Goal: Navigation & Orientation: Find specific page/section

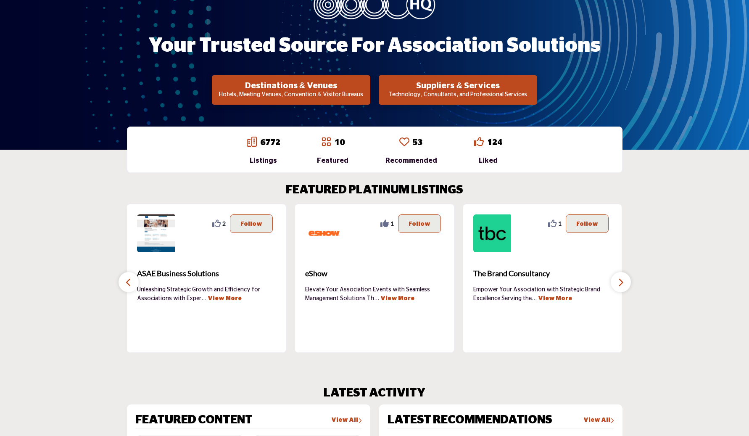
scroll to position [98, 0]
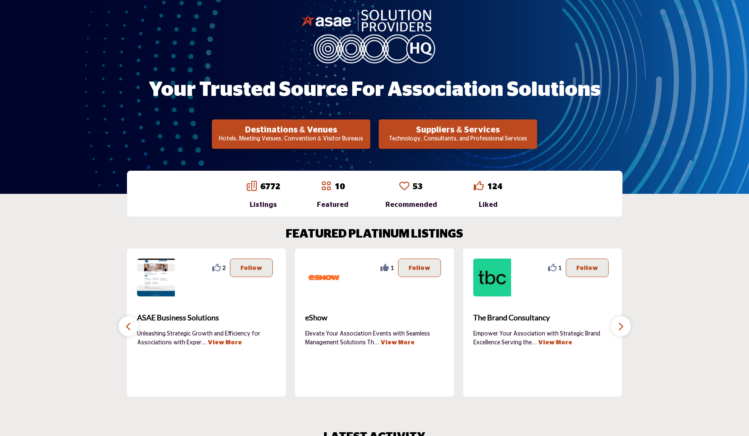
click at [131, 325] on icon "button" at bounding box center [128, 326] width 7 height 11
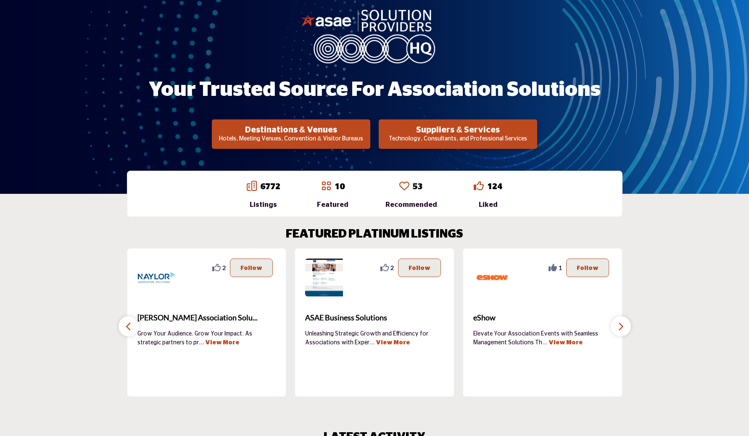
click at [618, 326] on icon "button" at bounding box center [621, 326] width 7 height 11
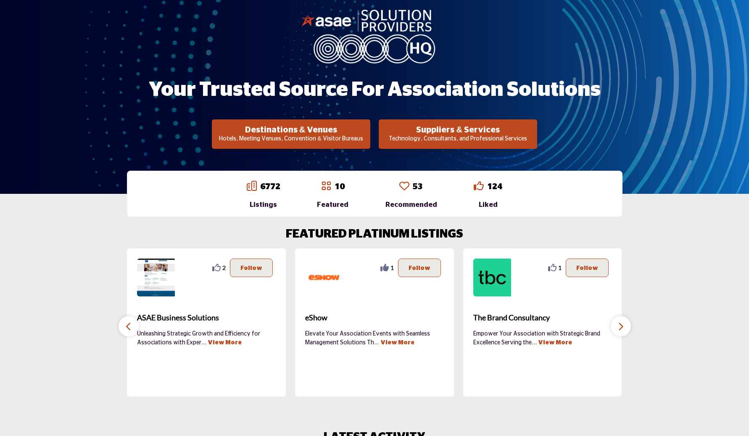
click at [618, 326] on icon "button" at bounding box center [621, 326] width 7 height 11
click at [129, 323] on icon "button" at bounding box center [128, 326] width 7 height 11
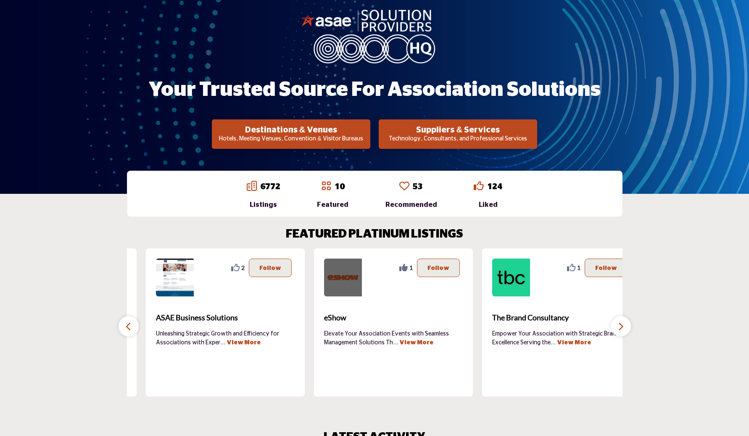
drag, startPoint x: 383, startPoint y: 267, endPoint x: 322, endPoint y: 278, distance: 61.7
click at [324, 278] on div "1 1 Follow Following" at bounding box center [393, 278] width 139 height 38
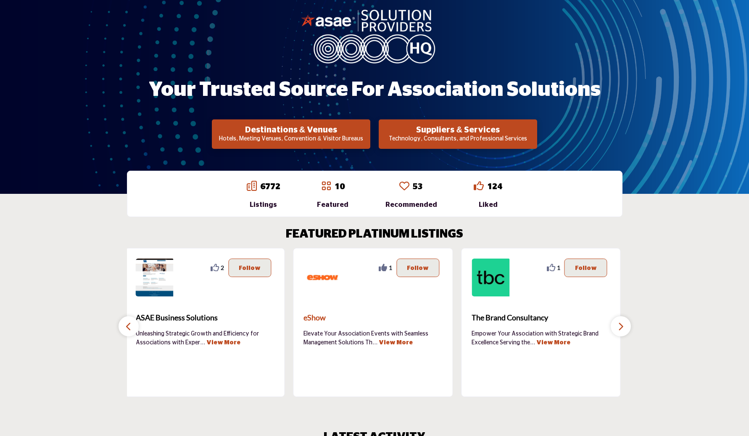
drag, startPoint x: 400, startPoint y: 326, endPoint x: 302, endPoint y: 327, distance: 98.4
click at [304, 327] on b "eShow" at bounding box center [373, 318] width 139 height 23
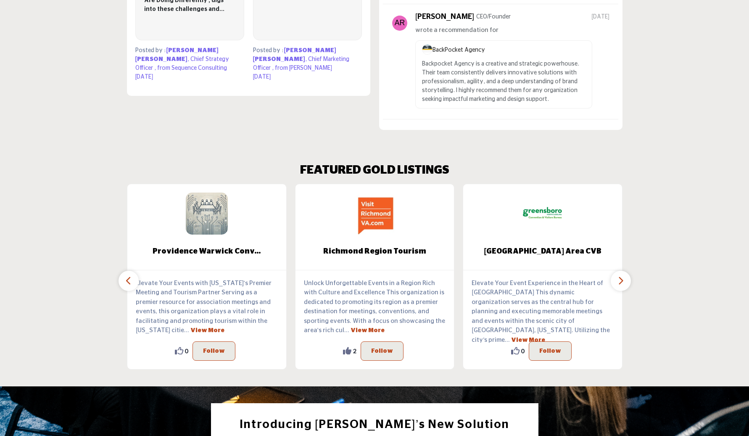
scroll to position [821, 0]
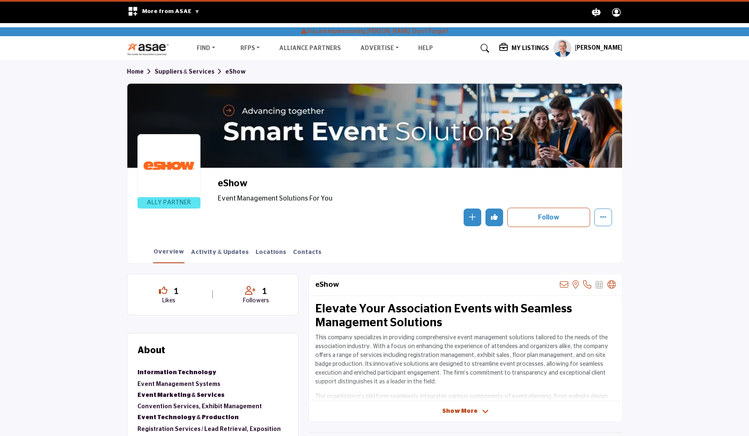
click at [671, 98] on section "Home Suppliers & Services eShow ALLY PARTNER eShow Event Management Solutions F…" at bounding box center [374, 162] width 749 height 202
click at [692, 60] on nav "Find Destinations & Venues" at bounding box center [374, 48] width 749 height 24
